Goal: Information Seeking & Learning: Learn about a topic

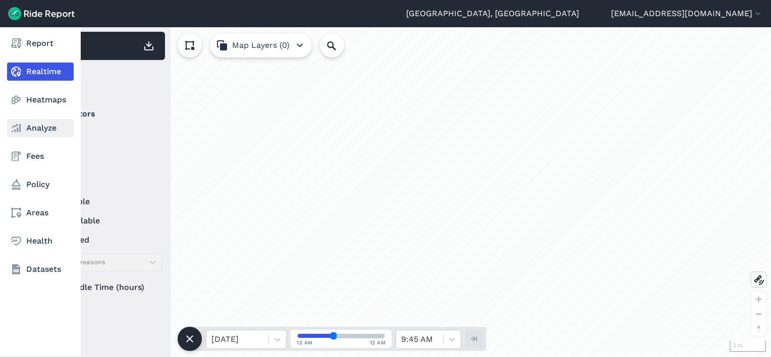
click at [34, 129] on link "Analyze" at bounding box center [40, 128] width 67 height 18
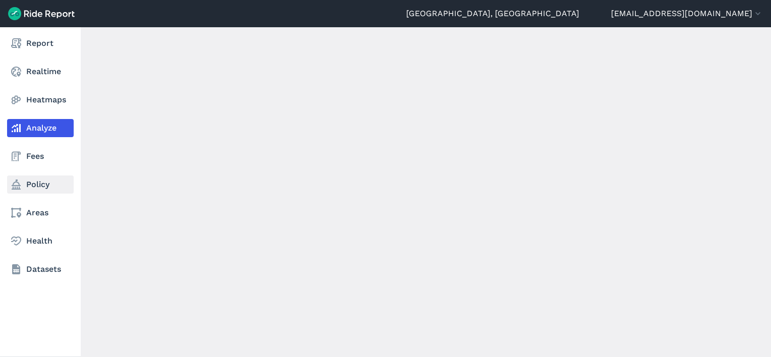
click at [28, 185] on link "Policy" at bounding box center [40, 185] width 67 height 18
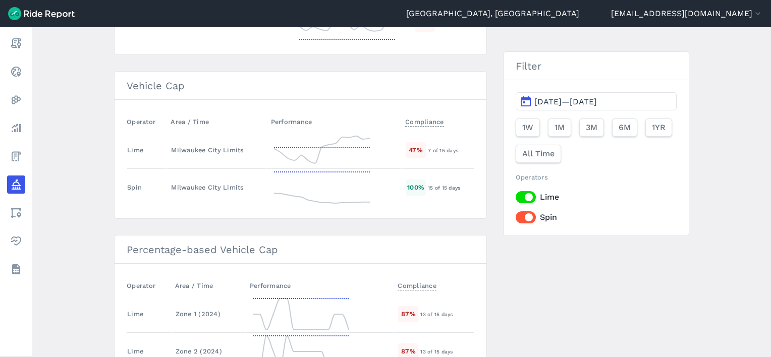
scroll to position [1442, 0]
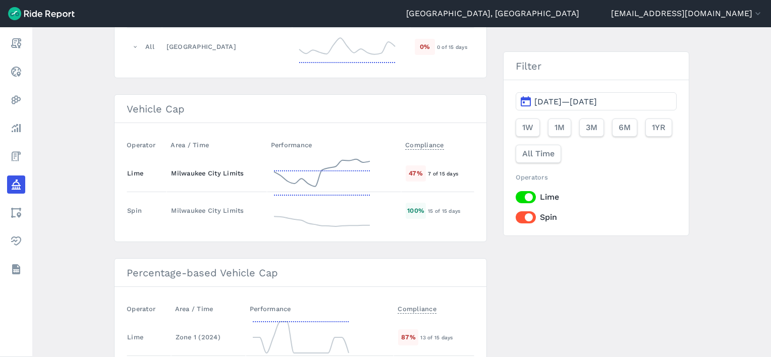
click at [194, 169] on div "Milwaukee City Limits" at bounding box center [216, 174] width 91 height 10
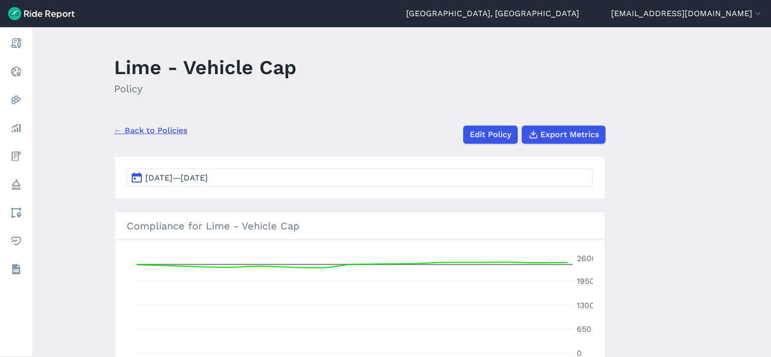
click at [148, 130] on link "← Back to Policies" at bounding box center [150, 131] width 73 height 12
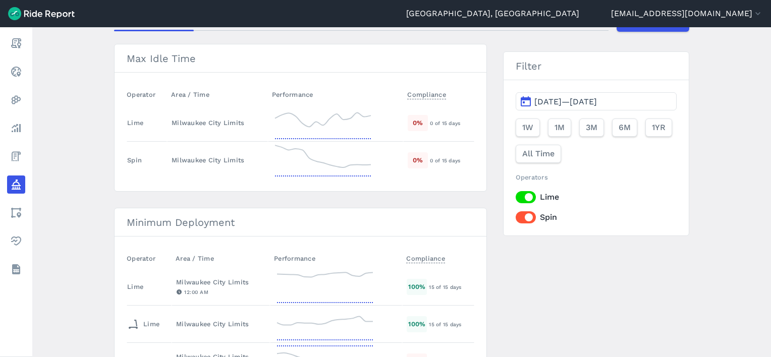
scroll to position [101, 0]
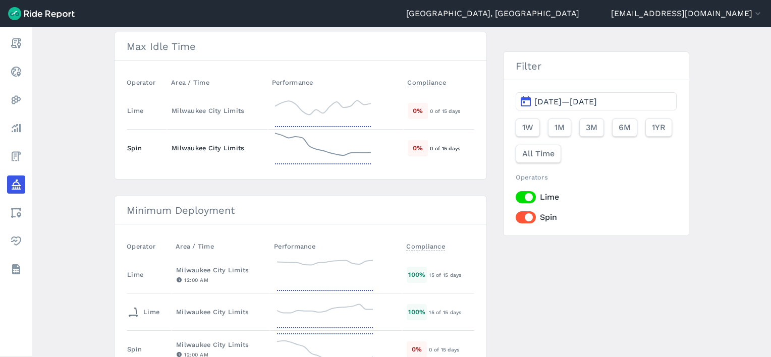
click at [199, 146] on div "Milwaukee City Limits" at bounding box center [218, 148] width 92 height 10
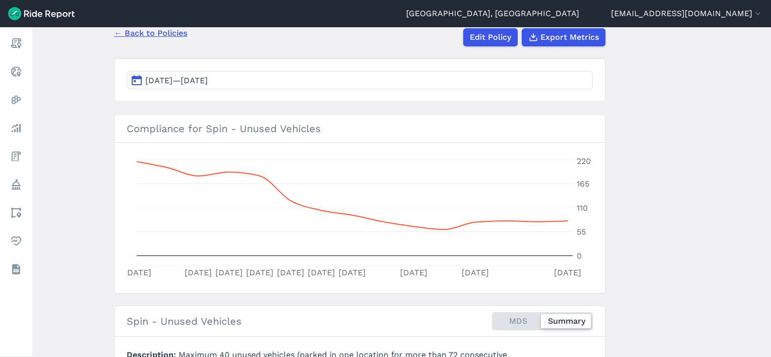
scroll to position [101, 0]
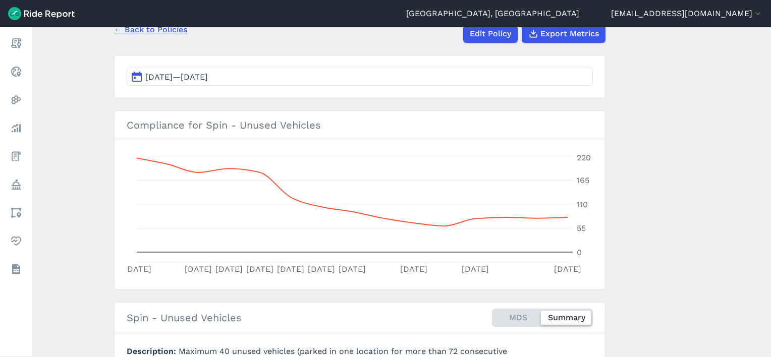
click at [157, 28] on link "← Back to Policies" at bounding box center [150, 30] width 73 height 12
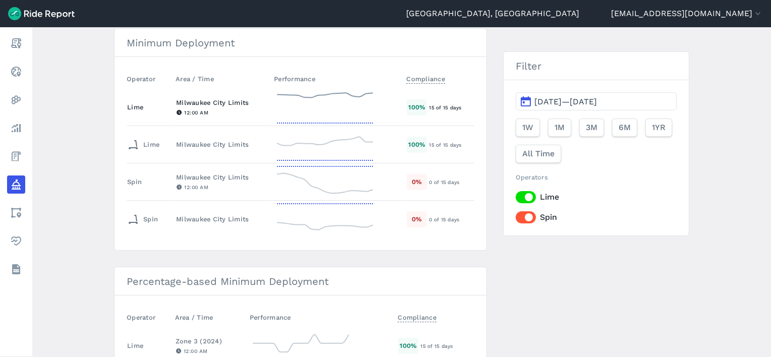
scroll to position [202, 0]
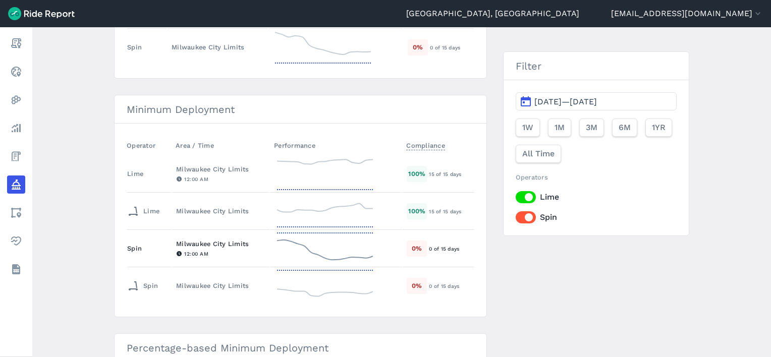
click at [216, 244] on div "Milwaukee City Limits" at bounding box center [220, 244] width 89 height 10
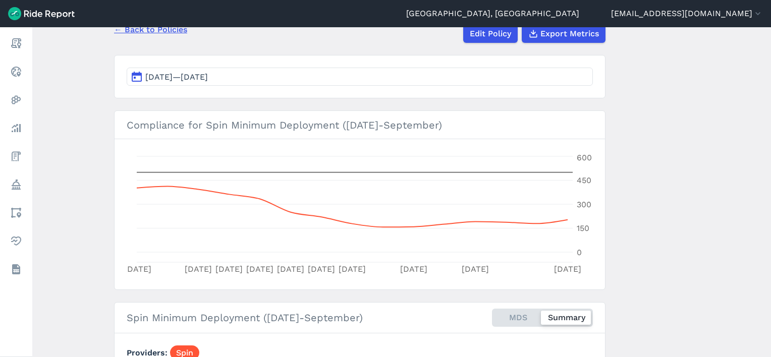
scroll to position [50, 0]
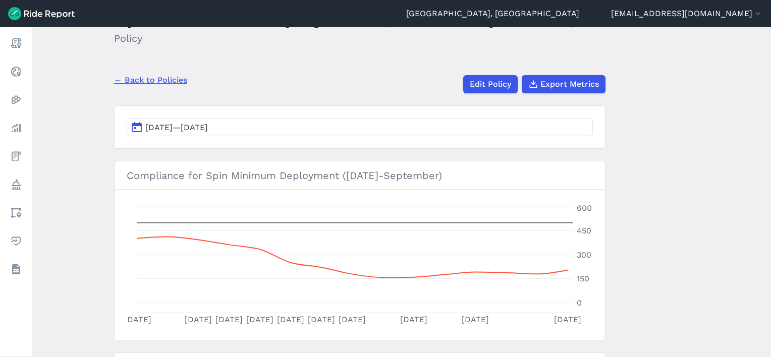
click at [135, 82] on link "← Back to Policies" at bounding box center [150, 80] width 73 height 12
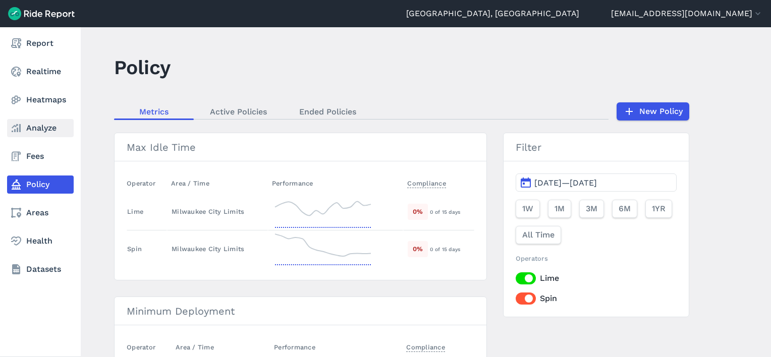
click at [21, 126] on icon at bounding box center [16, 128] width 12 height 12
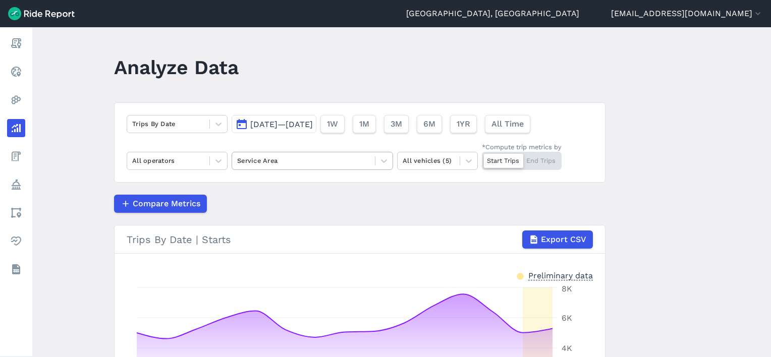
click at [323, 166] on div at bounding box center [303, 161] width 133 height 12
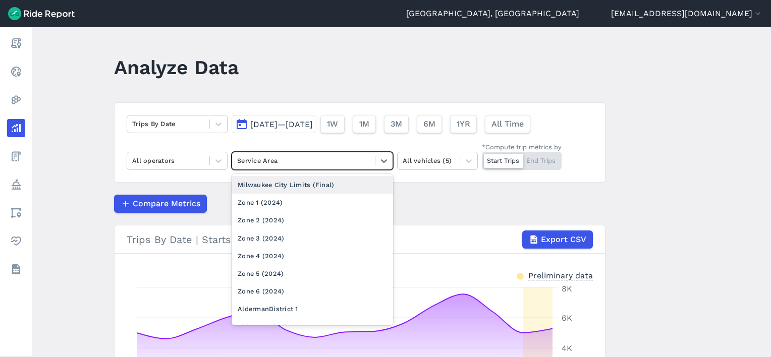
click at [301, 185] on div "Milwaukee City Limits (Final)" at bounding box center [313, 185] width 162 height 18
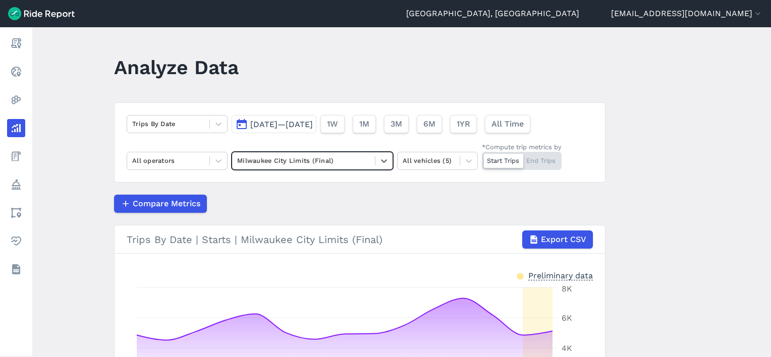
click at [327, 199] on div "Compare Metrics" at bounding box center [360, 204] width 492 height 18
